Goal: Obtain resource: Download file/media

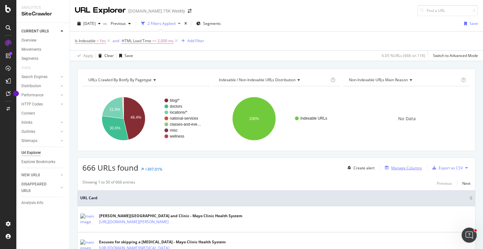
click at [400, 167] on div "Manage Columns" at bounding box center [406, 167] width 31 height 5
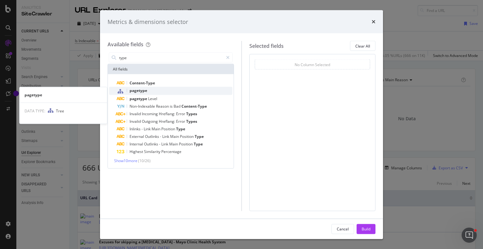
type input "type"
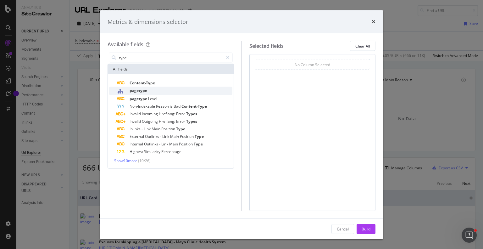
click at [141, 91] on span "pagetype" at bounding box center [138, 90] width 18 height 5
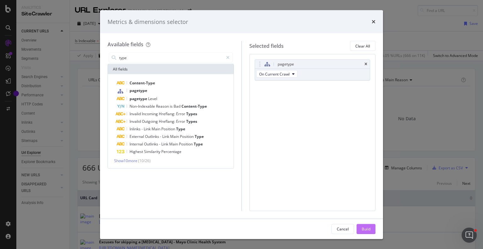
click at [365, 228] on div "Build" at bounding box center [365, 228] width 9 height 5
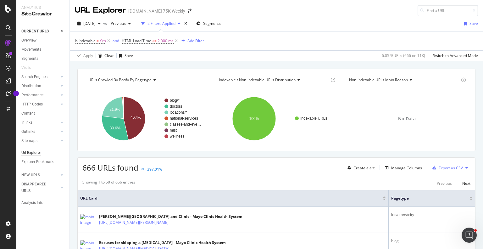
click at [448, 165] on div "Export as CSV" at bounding box center [450, 167] width 24 height 5
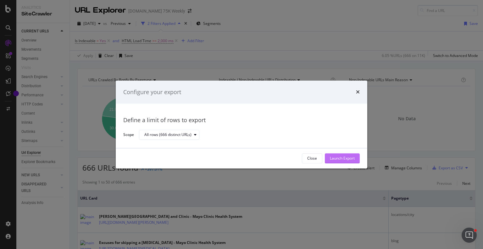
click at [342, 158] on div "Launch Export" at bounding box center [342, 158] width 25 height 5
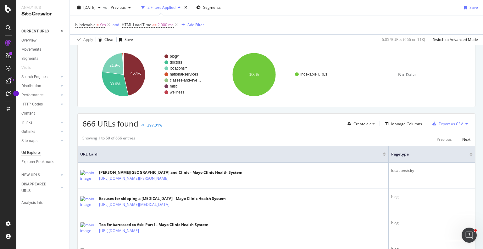
scroll to position [45, 0]
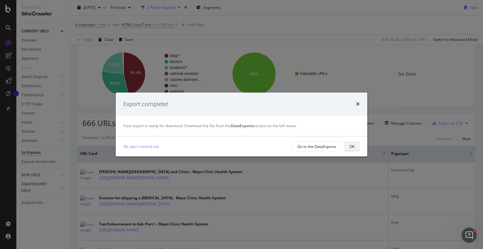
click at [351, 145] on div "OK" at bounding box center [351, 146] width 5 height 5
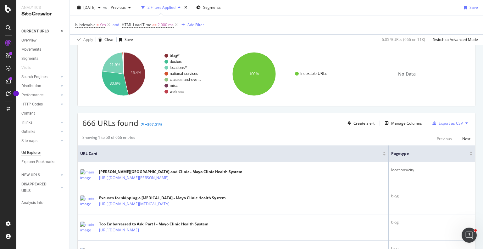
click at [322, 116] on div "666 URLs found +397.01% Create alert Manage Columns Export as CSV" at bounding box center [276, 120] width 397 height 15
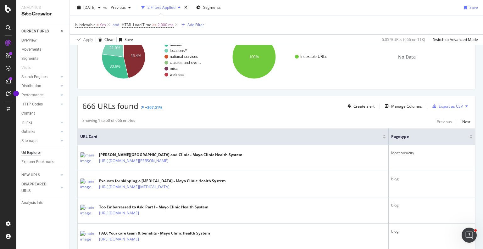
click at [449, 106] on div "Export as CSV" at bounding box center [450, 105] width 24 height 5
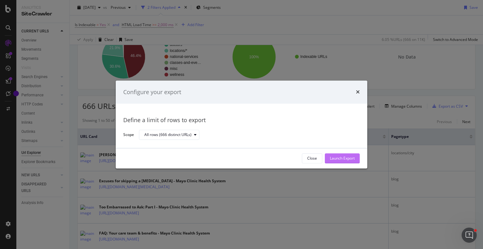
click at [331, 157] on div "Launch Export" at bounding box center [342, 158] width 25 height 5
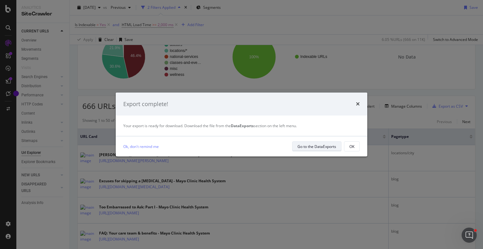
click at [321, 146] on div "Go to the DataExports" at bounding box center [316, 146] width 39 height 5
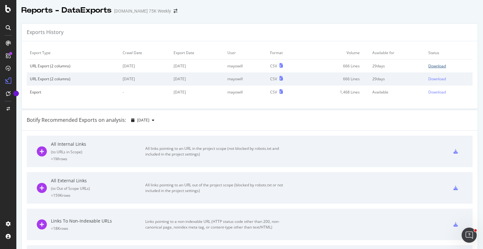
click at [428, 65] on div "Download" at bounding box center [437, 65] width 18 height 5
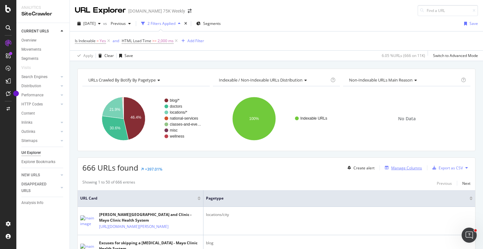
click at [402, 166] on div "Manage Columns" at bounding box center [406, 167] width 31 height 5
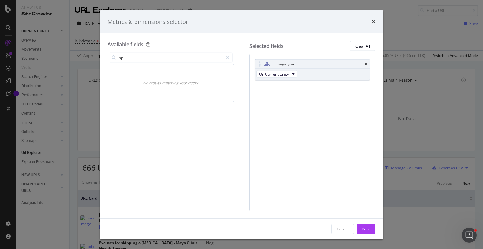
type input "s"
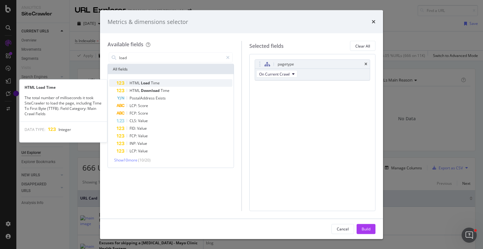
type input "load"
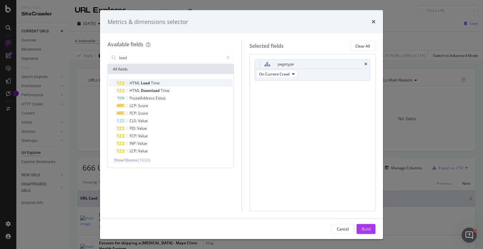
click at [153, 82] on span "Time" at bounding box center [155, 82] width 9 height 5
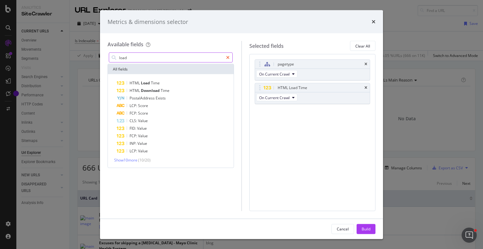
click at [228, 59] on icon "modal" at bounding box center [227, 57] width 3 height 4
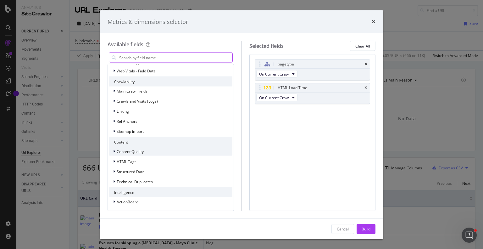
scroll to position [62, 0]
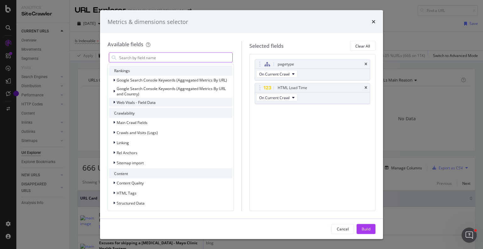
click at [150, 102] on span "Web Vitals - Field Data" at bounding box center [136, 101] width 39 height 5
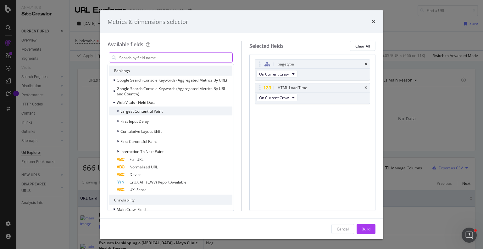
click at [173, 111] on div "Largest Contentful Paint" at bounding box center [170, 111] width 123 height 9
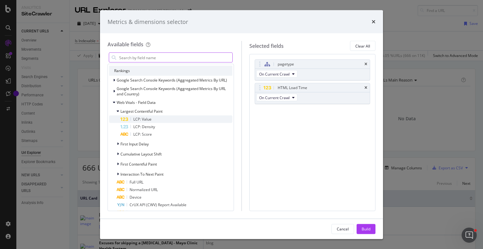
click at [152, 117] on div "LCP: Value" at bounding box center [176, 119] width 112 height 8
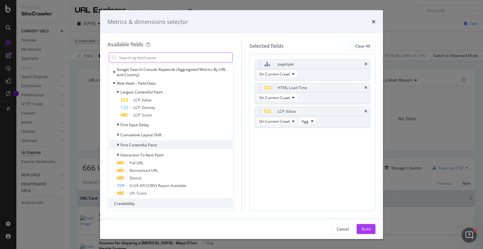
scroll to position [85, 0]
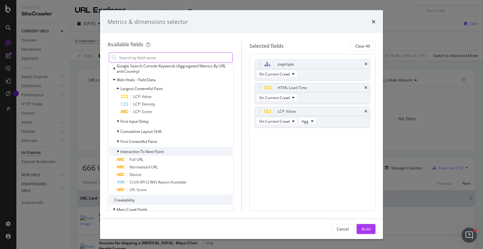
click at [167, 152] on div "Interaction To Next Paint" at bounding box center [170, 151] width 123 height 9
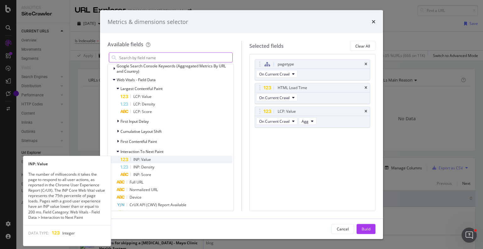
click at [151, 157] on div "INP: Value" at bounding box center [176, 160] width 112 height 8
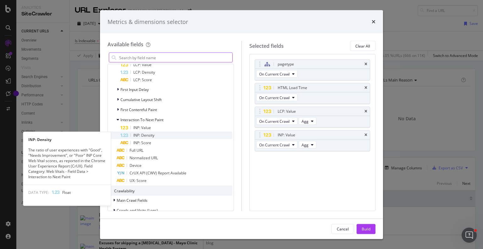
scroll to position [121, 0]
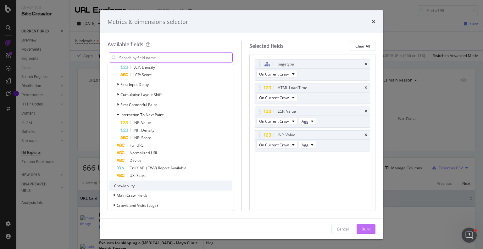
click at [364, 228] on div "Build" at bounding box center [365, 228] width 9 height 5
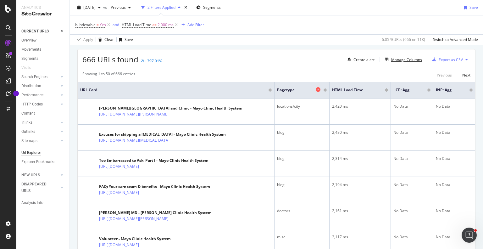
scroll to position [107, 0]
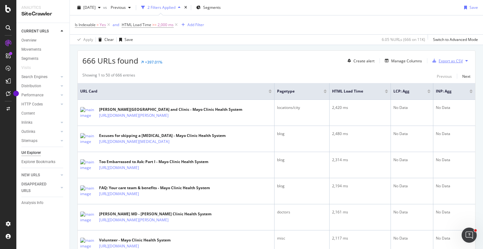
click at [443, 61] on div "Export as CSV" at bounding box center [450, 60] width 24 height 5
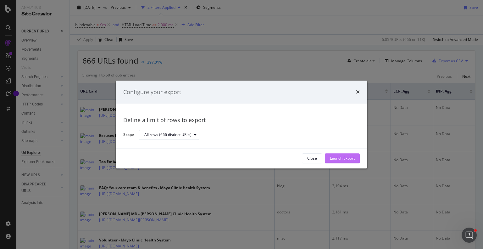
click at [333, 157] on div "Launch Export" at bounding box center [342, 158] width 25 height 5
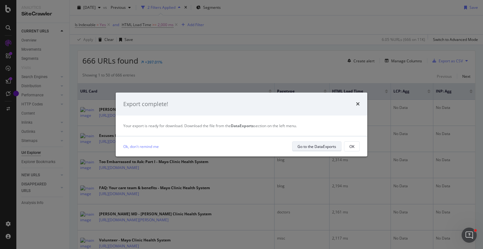
click at [317, 145] on div "Go to the DataExports" at bounding box center [316, 146] width 39 height 5
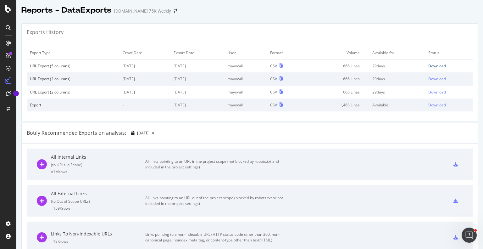
click at [436, 66] on div "Download" at bounding box center [437, 65] width 18 height 5
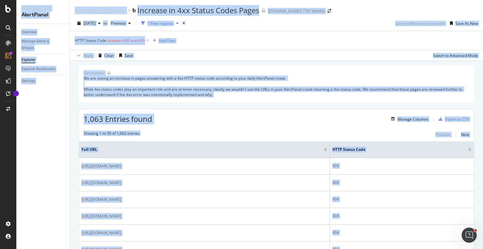
click at [284, 117] on div "1,063 Entries found Manage Columns Export as CSV" at bounding box center [276, 116] width 395 height 15
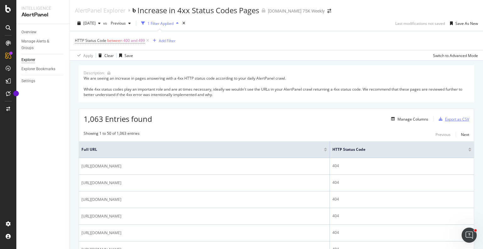
click at [445, 119] on div "Export as CSV" at bounding box center [457, 118] width 24 height 5
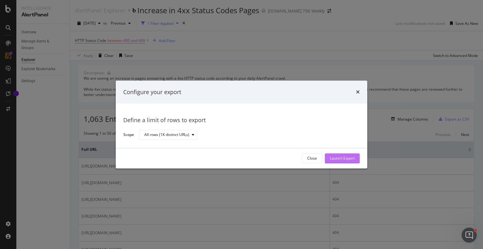
click at [338, 161] on div "Launch Export" at bounding box center [342, 157] width 25 height 9
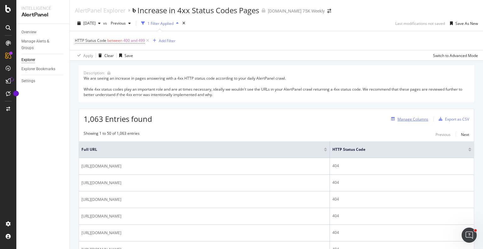
click at [398, 120] on div "Manage Columns" at bounding box center [412, 118] width 31 height 5
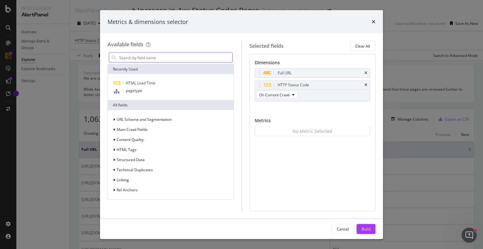
click at [171, 58] on input "modal" at bounding box center [175, 57] width 114 height 9
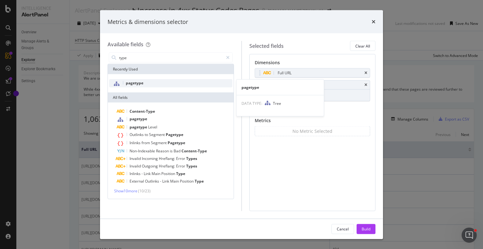
type input "type"
click at [138, 83] on span "pagetype" at bounding box center [135, 82] width 18 height 5
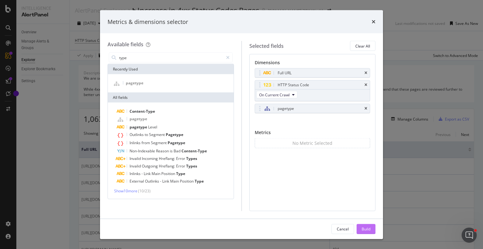
click at [362, 228] on div "Build" at bounding box center [365, 228] width 9 height 5
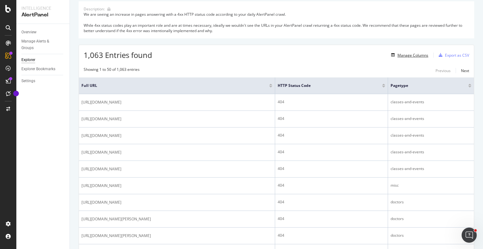
scroll to position [65, 0]
click at [447, 54] on div "Export as CSV" at bounding box center [457, 53] width 24 height 5
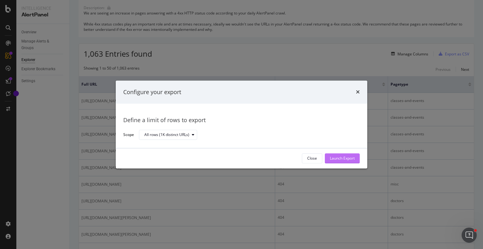
click at [336, 160] on div "Launch Export" at bounding box center [342, 158] width 25 height 5
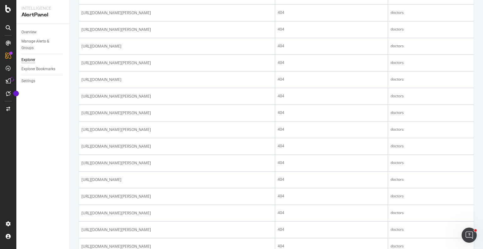
scroll to position [475, 0]
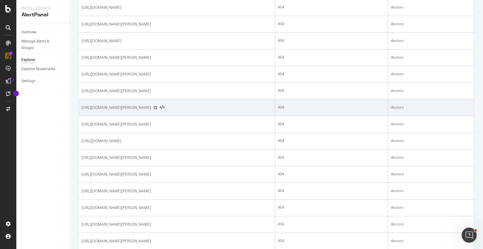
click at [157, 109] on icon at bounding box center [155, 108] width 4 height 4
